Goal: Communication & Community: Answer question/provide support

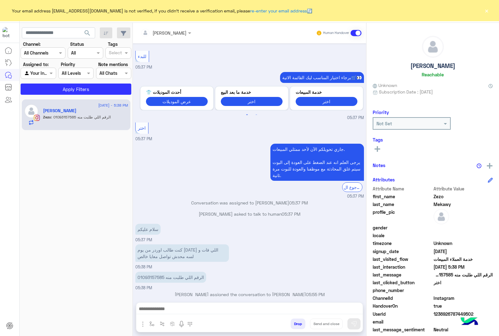
click at [487, 10] on button "×" at bounding box center [487, 10] width 6 height 6
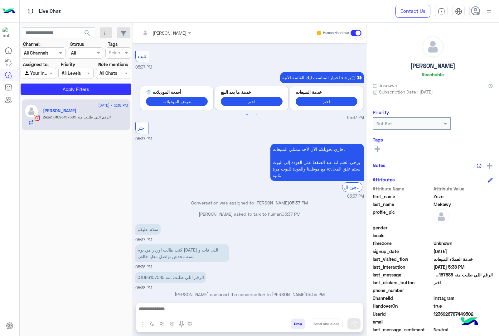
click at [480, 10] on use at bounding box center [475, 10] width 9 height 9
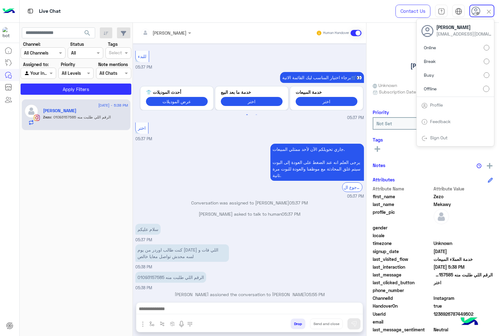
click at [440, 51] on label "Online" at bounding box center [455, 47] width 68 height 11
click at [488, 12] on img at bounding box center [488, 11] width 7 height 7
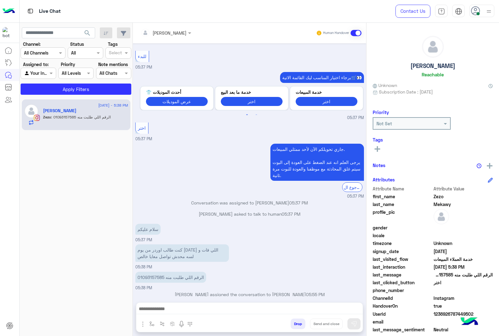
click at [148, 272] on p "الرقم اللي طلبت منه 01093157585" at bounding box center [170, 277] width 71 height 11
copy p "01093157585"
click at [191, 303] on div at bounding box center [249, 311] width 226 height 16
click at [190, 304] on div at bounding box center [249, 311] width 226 height 16
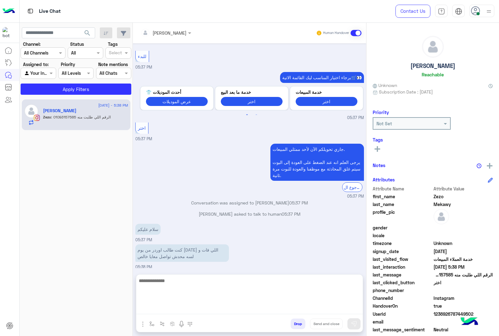
click at [186, 311] on textarea at bounding box center [249, 295] width 226 height 37
type textarea "**********"
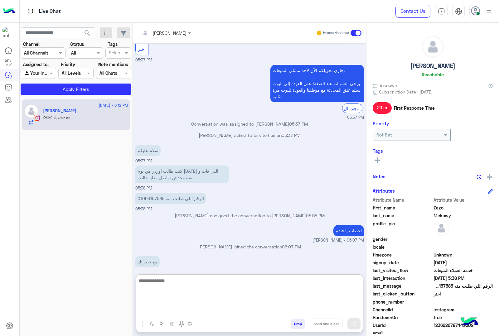
scroll to position [684, 0]
click at [243, 289] on textarea at bounding box center [249, 295] width 226 height 37
type textarea "**********"
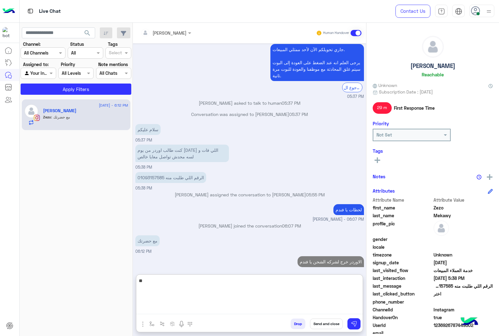
type textarea "*"
type textarea "**********"
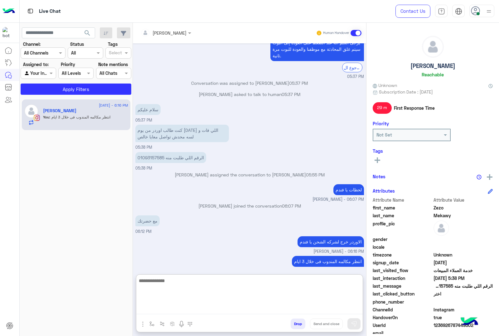
scroll to position [724, 0]
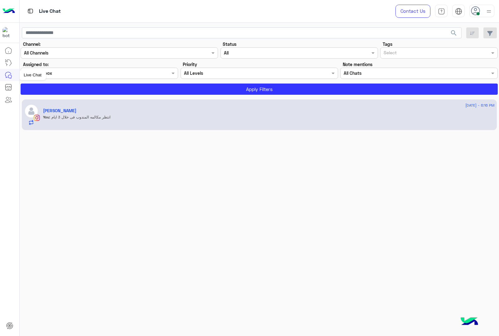
click at [14, 75] on link at bounding box center [8, 75] width 17 height 12
click at [437, 111] on div "[PERSON_NAME]" at bounding box center [269, 111] width 452 height 7
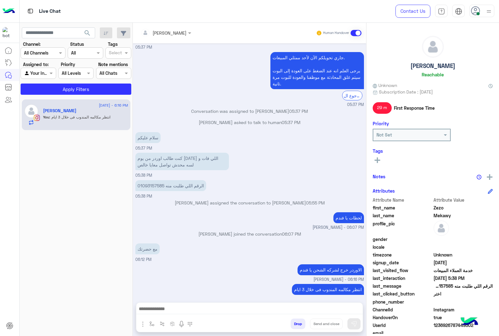
click at [418, 66] on h5 "[PERSON_NAME]" at bounding box center [433, 65] width 45 height 7
copy h5 "[PERSON_NAME]"
click at [440, 326] on span "1236926787449502" at bounding box center [464, 325] width 60 height 7
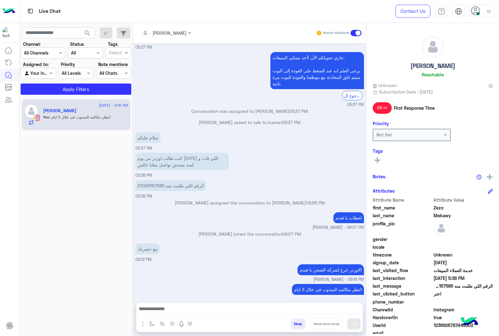
click at [440, 326] on span "1236926787449502" at bounding box center [464, 325] width 60 height 7
copy span "1236926787449502"
